Goal: Navigation & Orientation: Locate item on page

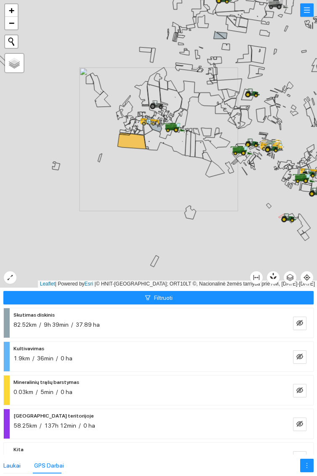
click at [17, 462] on div "Laukai" at bounding box center [11, 465] width 17 height 9
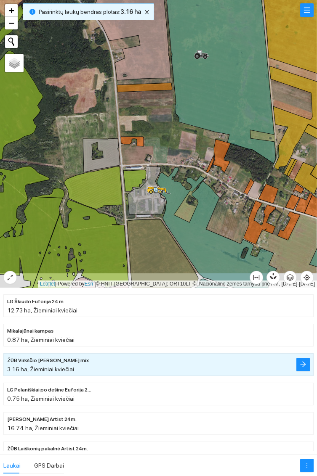
click at [152, 87] on icon at bounding box center [144, 87] width 55 height 9
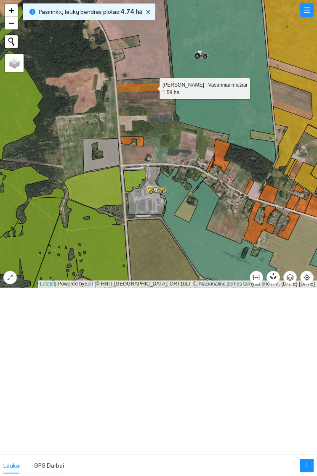
scroll to position [4728, 0]
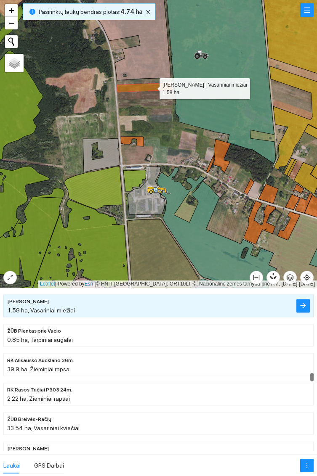
click at [128, 141] on icon at bounding box center [132, 142] width 23 height 10
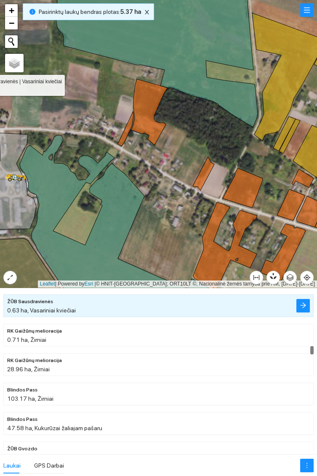
click at [149, 104] on icon at bounding box center [149, 112] width 36 height 66
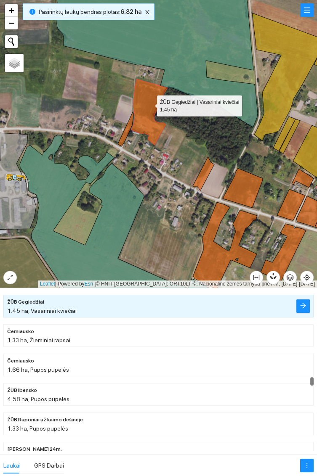
click at [125, 134] on icon at bounding box center [126, 128] width 16 height 35
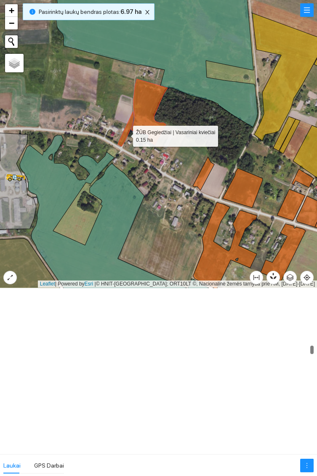
scroll to position [3142, 0]
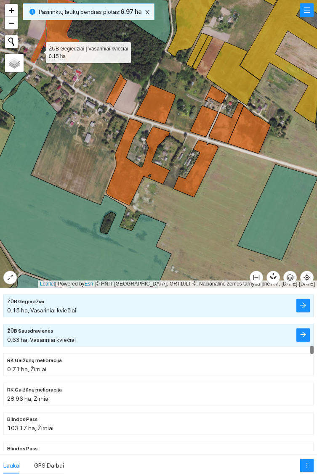
click at [113, 92] on icon at bounding box center [116, 90] width 21 height 34
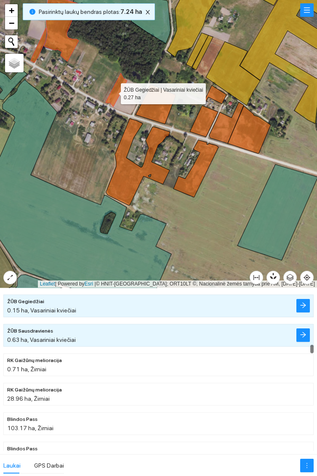
scroll to position [3113, 0]
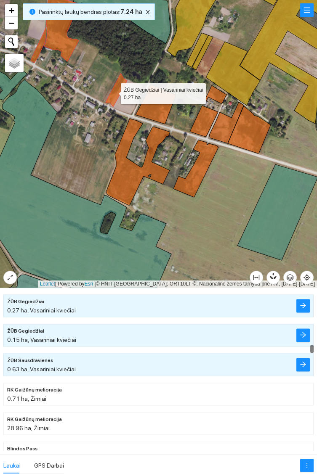
click at [162, 116] on icon at bounding box center [155, 105] width 40 height 40
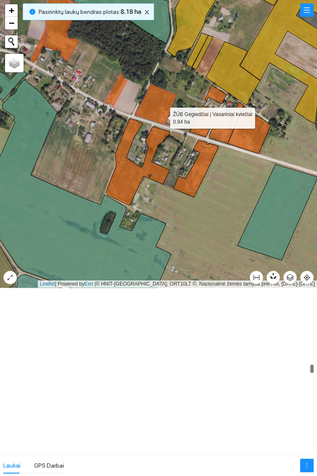
scroll to position [4229, 0]
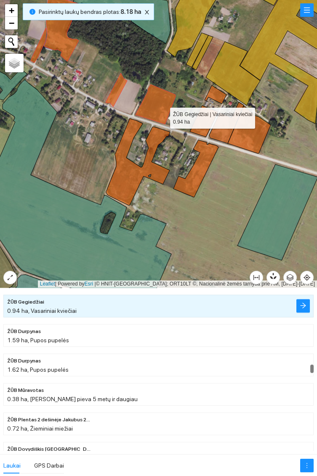
click at [211, 91] on icon at bounding box center [215, 94] width 22 height 19
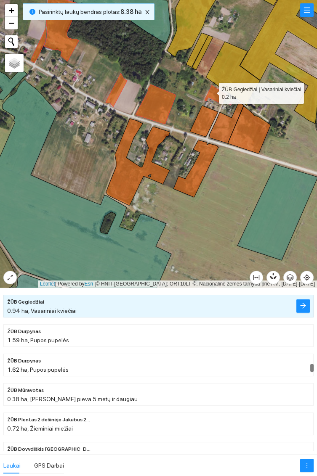
scroll to position [4200, 0]
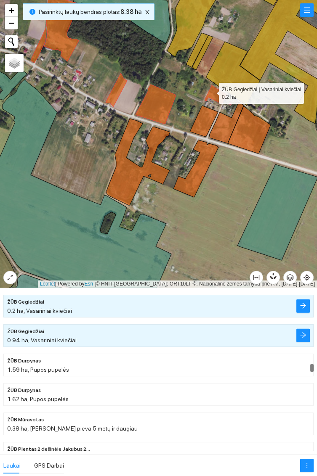
click at [257, 133] on icon at bounding box center [249, 130] width 43 height 48
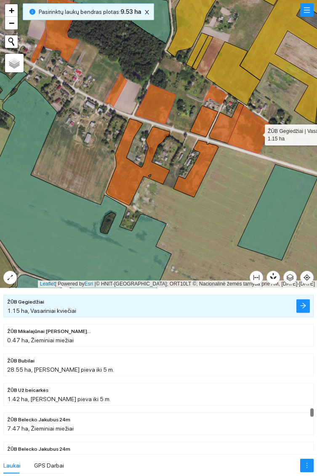
click at [225, 126] on icon at bounding box center [226, 122] width 34 height 41
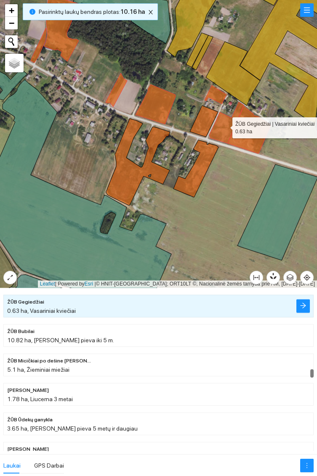
click at [207, 119] on icon at bounding box center [204, 121] width 28 height 31
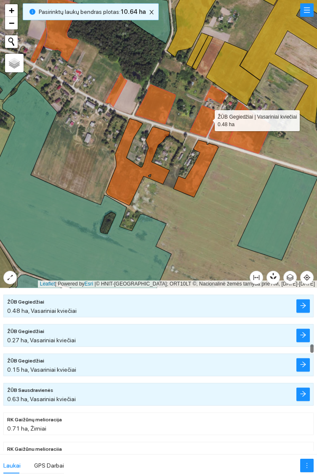
click at [196, 183] on icon at bounding box center [195, 168] width 45 height 57
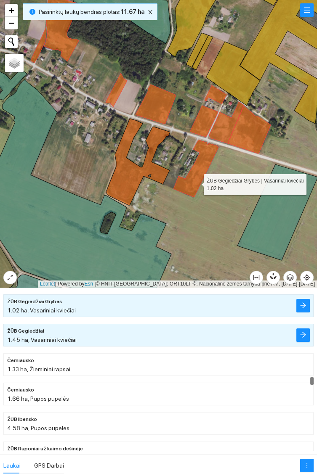
click at [126, 186] on icon at bounding box center [138, 162] width 64 height 87
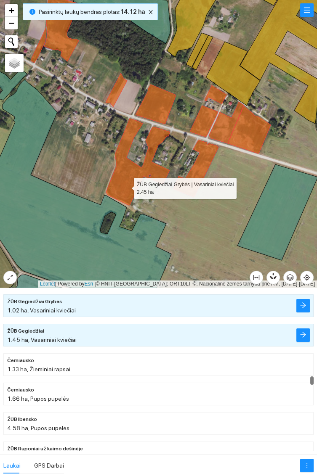
scroll to position [4906, 0]
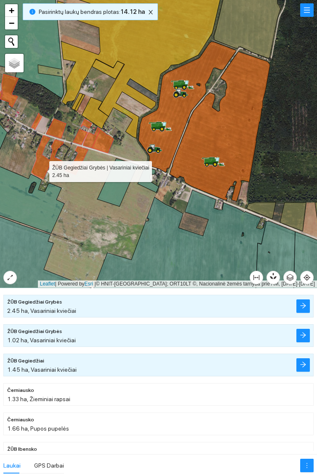
click at [178, 109] on icon at bounding box center [187, 107] width 98 height 131
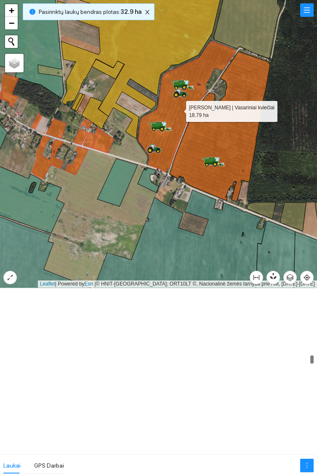
scroll to position [3701, 0]
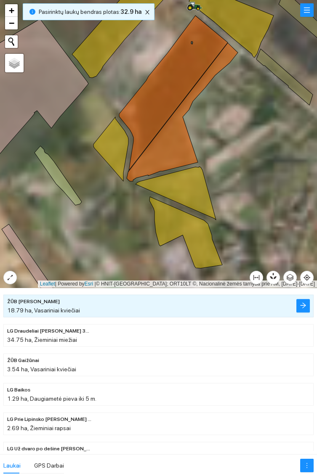
click at [171, 151] on icon at bounding box center [182, 112] width 111 height 138
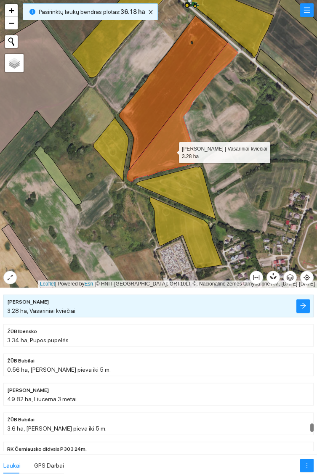
click at [161, 98] on icon at bounding box center [173, 93] width 109 height 155
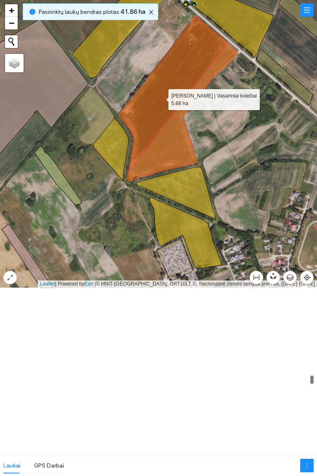
scroll to position [4878, 0]
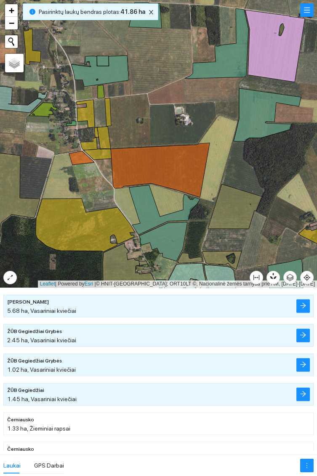
click at [75, 155] on icon at bounding box center [81, 158] width 25 height 14
